Goal: Task Accomplishment & Management: Manage account settings

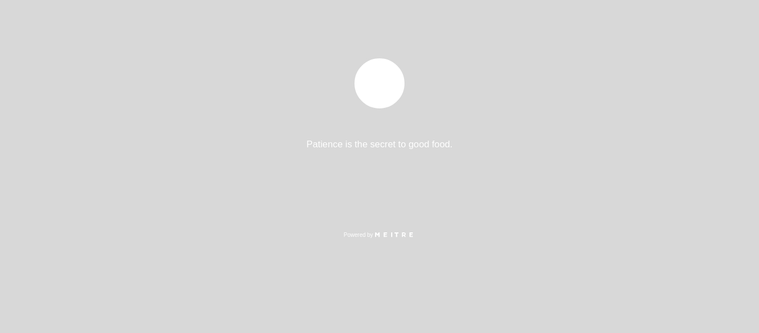
select select "es"
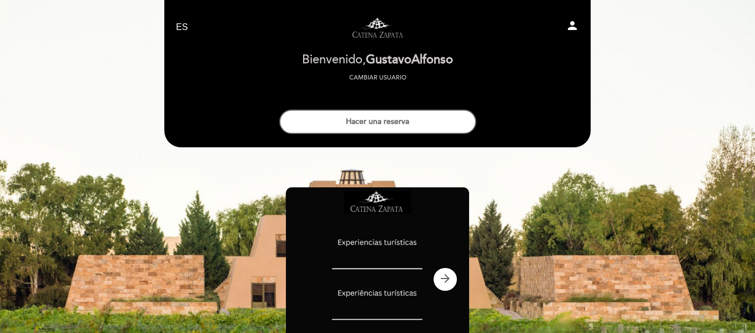
click at [570, 27] on icon "person" at bounding box center [572, 25] width 13 height 13
select select "es"
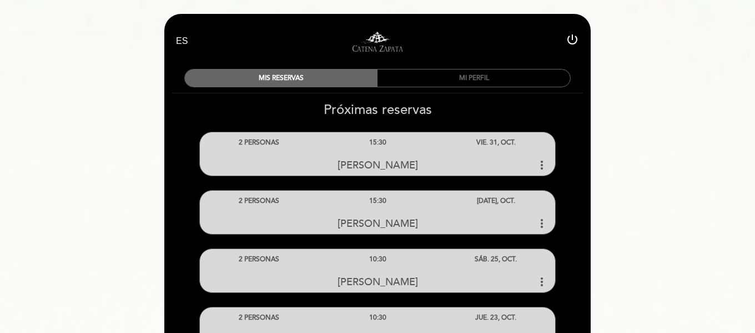
click at [570, 38] on icon "power_settings_new" at bounding box center [572, 39] width 13 height 13
select select "es"
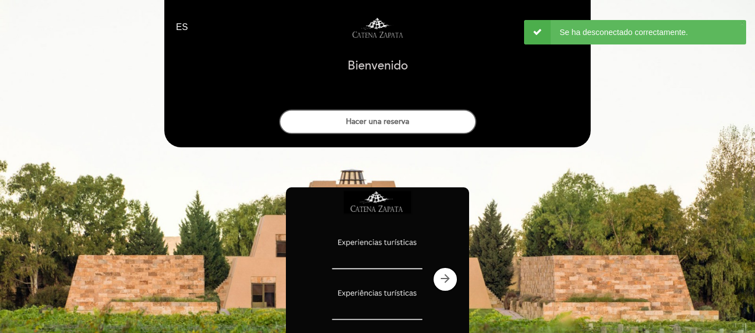
click at [533, 41] on div "× 5 Se ha desconectado correctamente." at bounding box center [635, 32] width 222 height 24
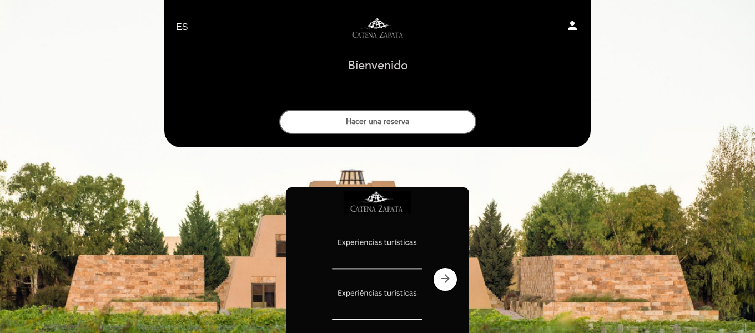
click at [566, 32] on icon "person" at bounding box center [572, 25] width 13 height 13
